Goal: Information Seeking & Learning: Learn about a topic

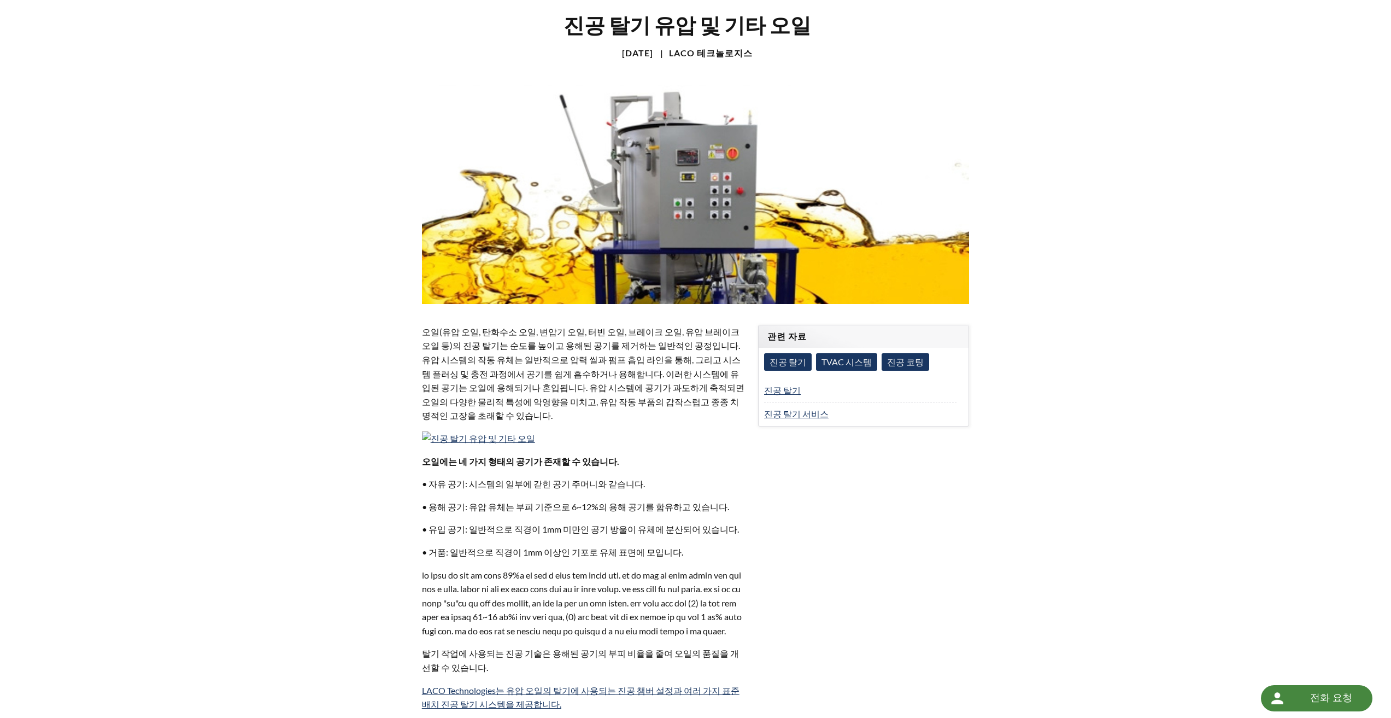
scroll to position [109, 0]
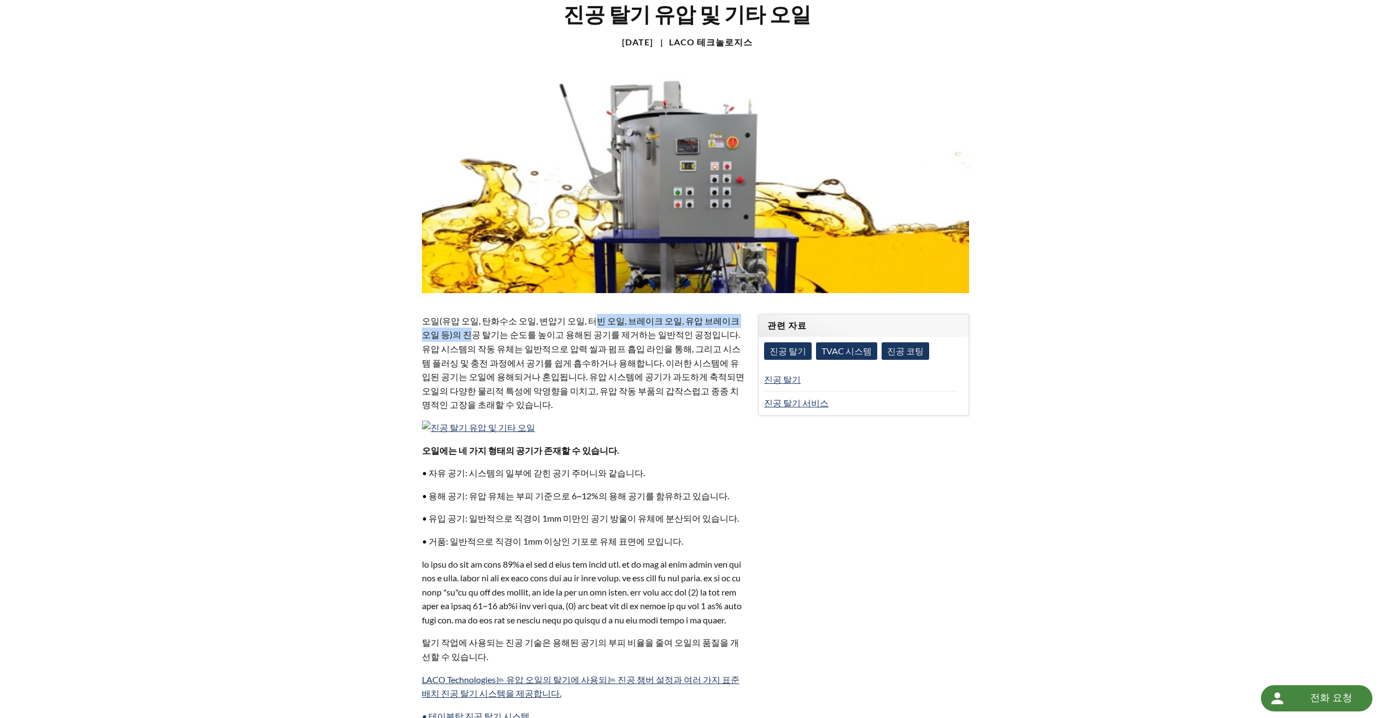
drag, startPoint x: 450, startPoint y: 332, endPoint x: 594, endPoint y: 327, distance: 143.9
click at [590, 327] on p "오일(유압 오일, 탄화수소 오일, 변압기 오일, 터빈 오일, 브레이크 오일, 유압 브레이크 오일 등)의 진공 탈기는 순도를 높이고 용해된 공기…" at bounding box center [583, 363] width 323 height 98
click at [637, 358] on font "오일(유압 오일, 탄화수소 오일, 변압기 오일, 터빈 오일, 브레이크 오일, 유압 브레이크 오일 등)의 진공 탈기는 순도를 높이고 용해된 공기…" at bounding box center [583, 362] width 323 height 95
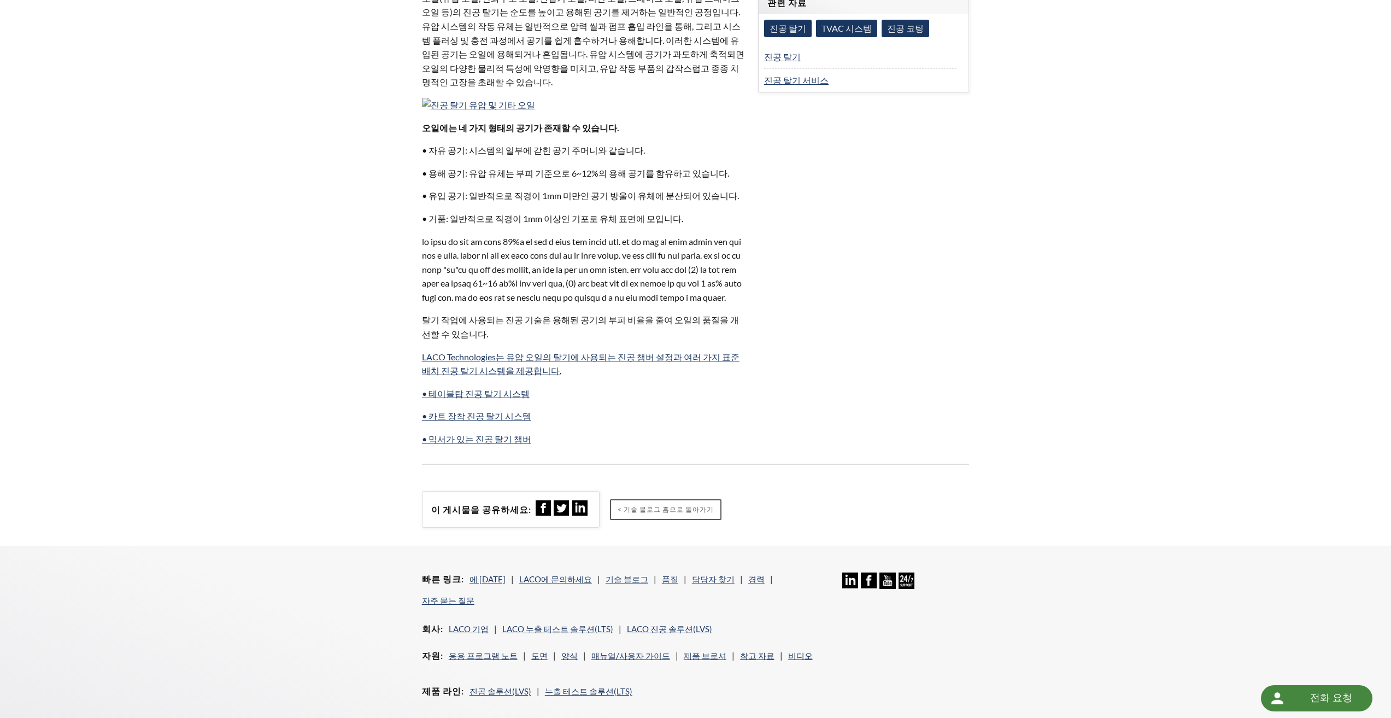
scroll to position [555, 0]
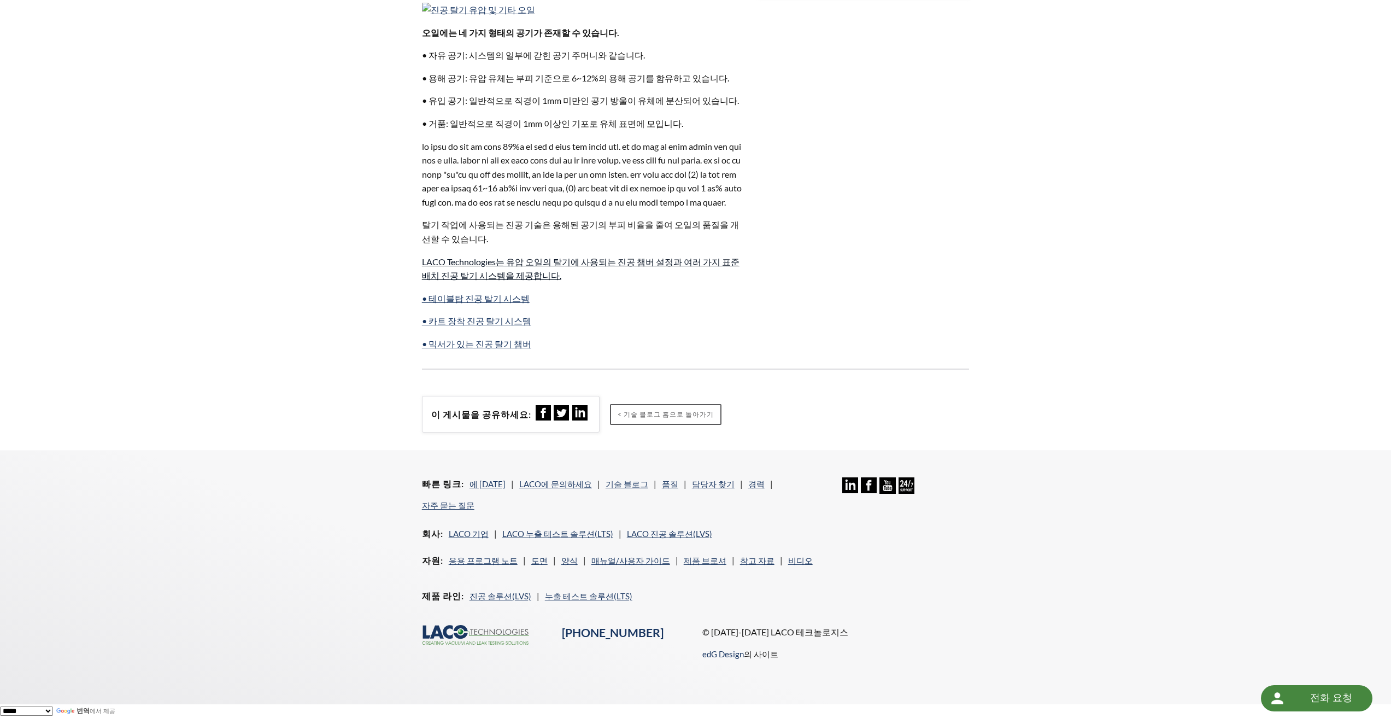
click at [490, 277] on font "LACO Technologies는 유압 오일의 탈기에 사용되는 진공 챔버 설정과 여러 가지 표준 배치 진공 탈기 시스템을 제공합니다." at bounding box center [581, 268] width 318 height 25
